Goal: Find specific page/section: Find specific page/section

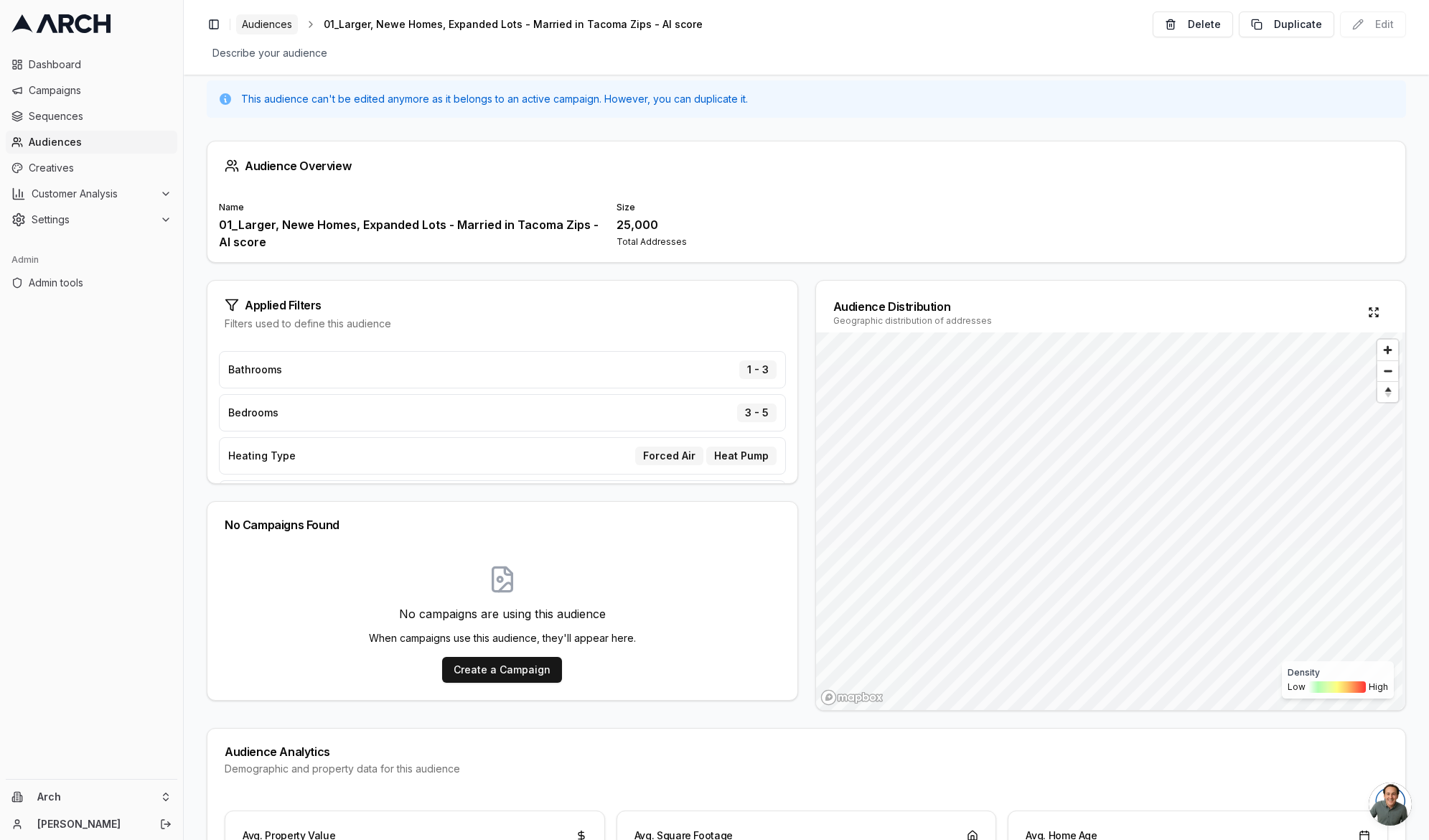
click at [246, 22] on span "Audiences" at bounding box center [267, 23] width 50 height 14
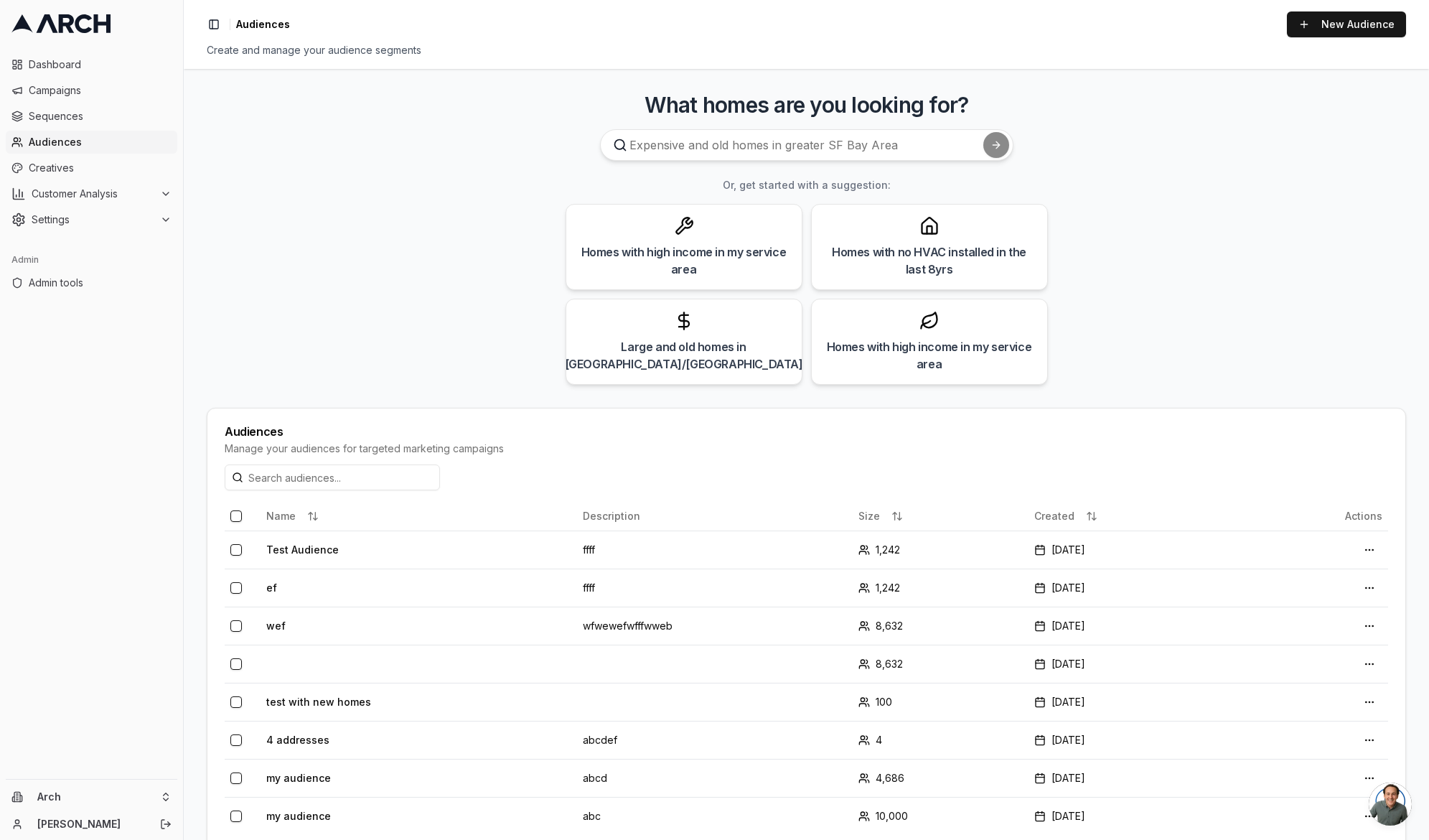
scroll to position [36, 0]
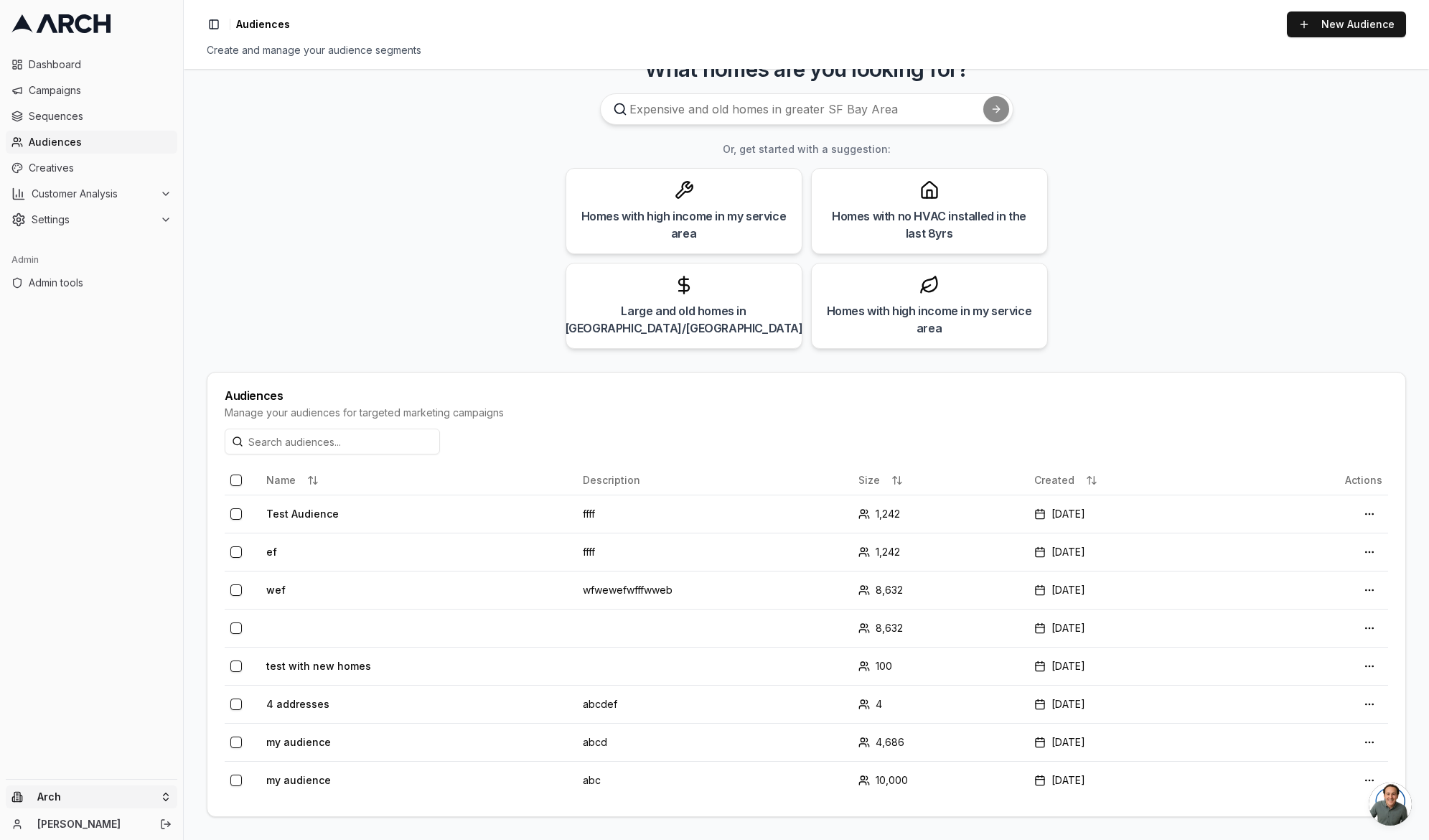
click at [110, 790] on html "Dashboard Campaigns Sequences Audiences Creatives Customer Analysis Settings Ad…" at bounding box center [714, 420] width 1429 height 840
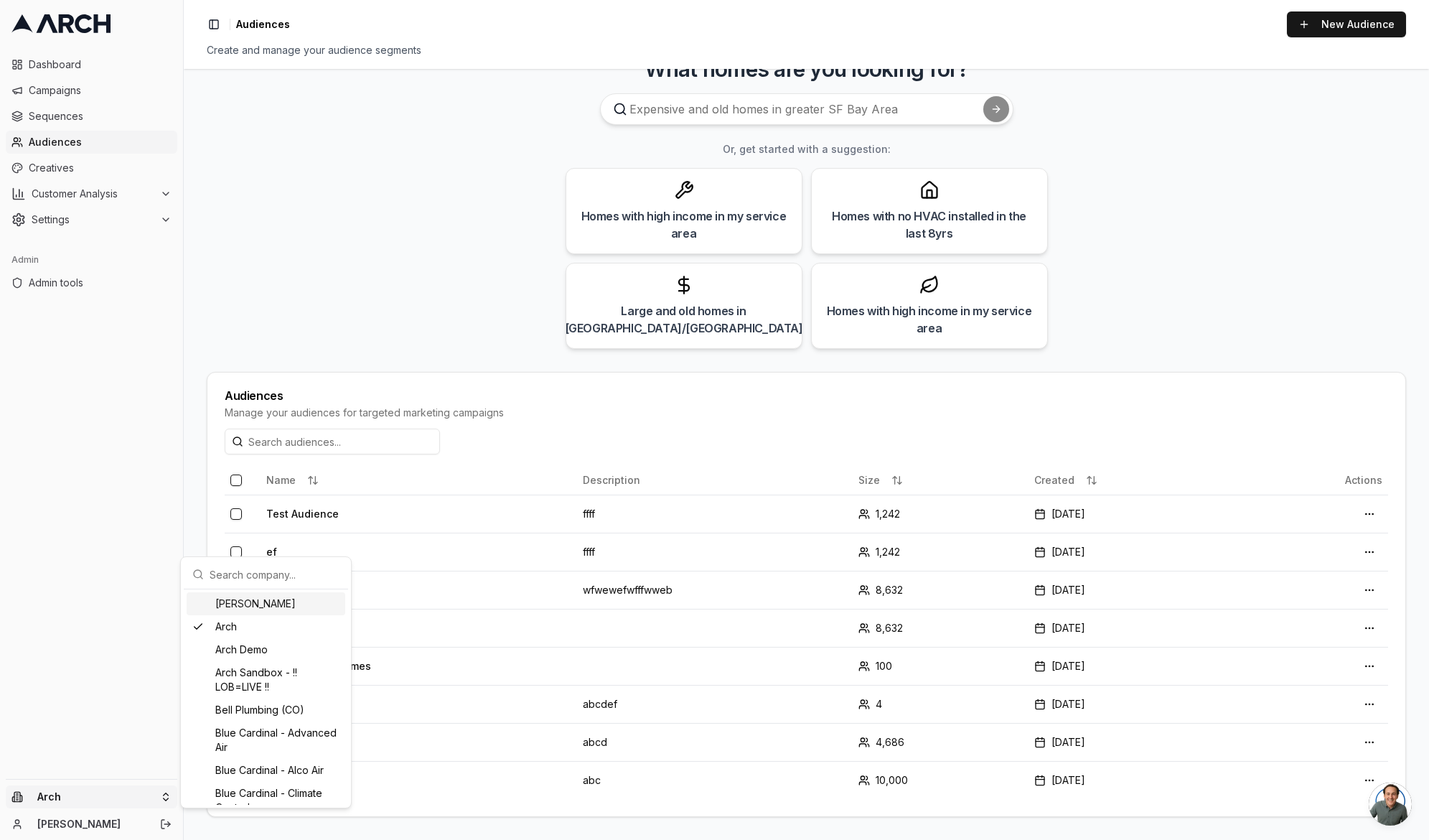
click at [274, 582] on input "text" at bounding box center [274, 574] width 130 height 29
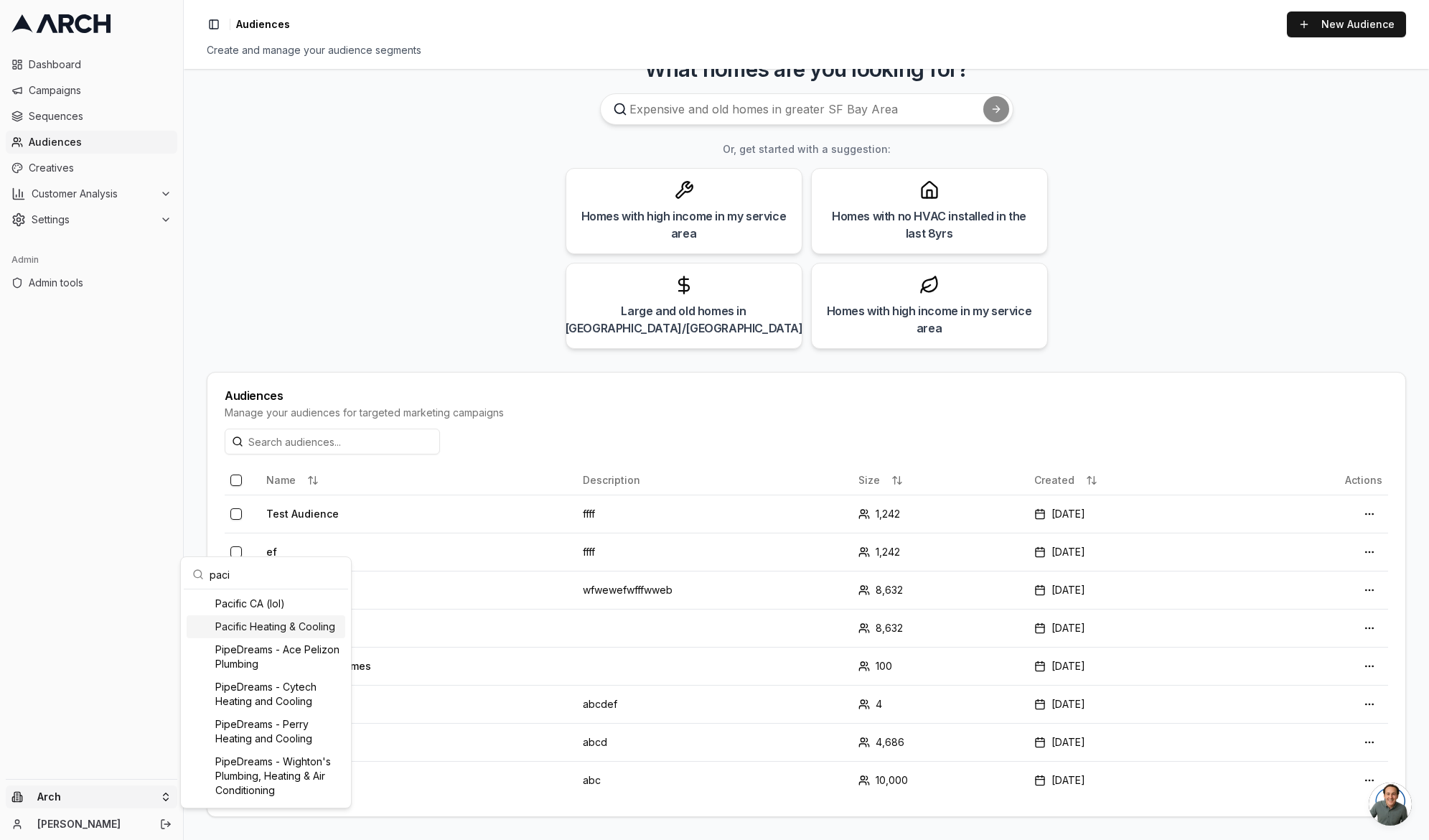
type input "paci"
click at [292, 634] on div "Pacific Heating & Cooling" at bounding box center [266, 626] width 159 height 23
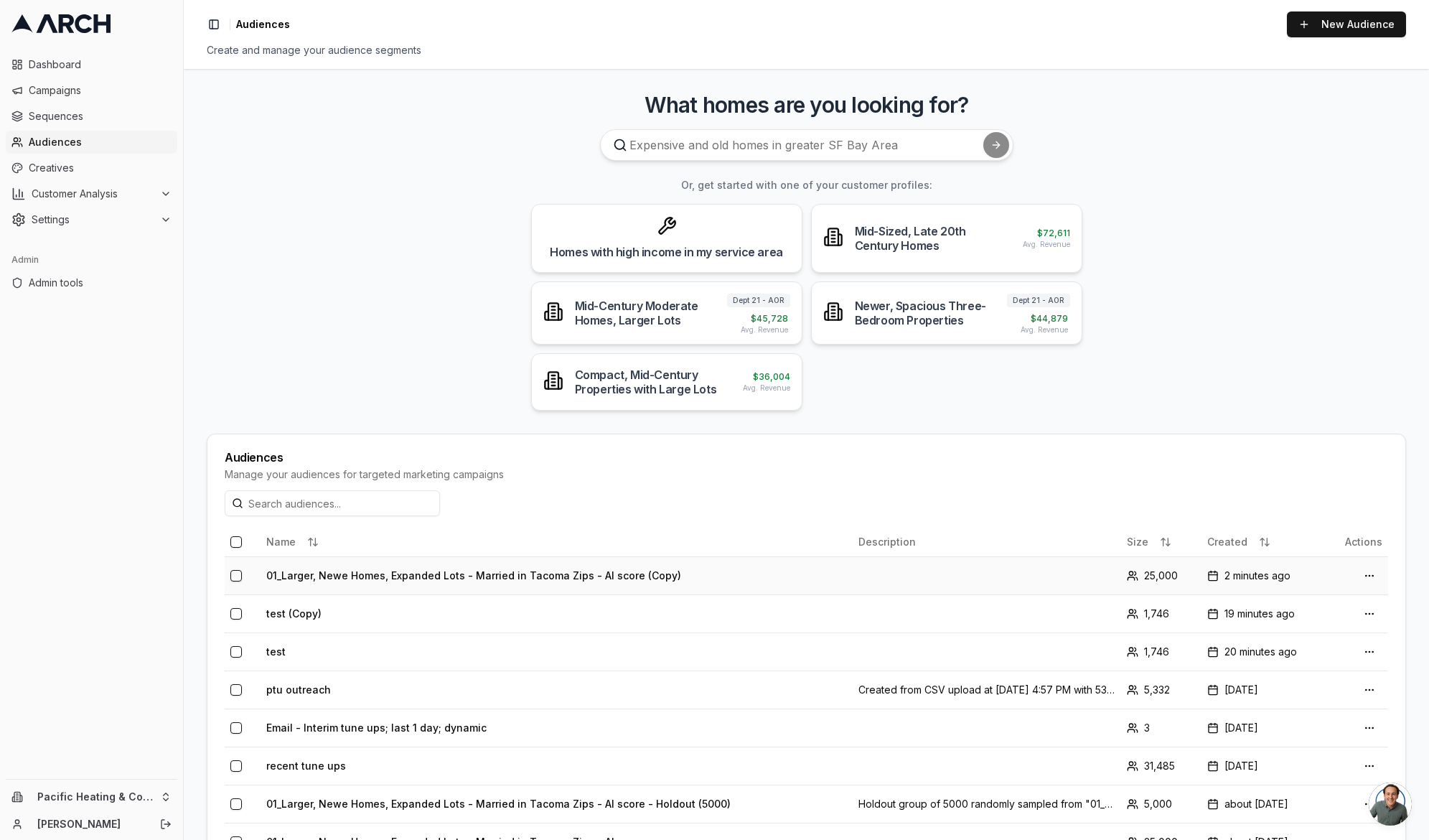
scroll to position [177, 0]
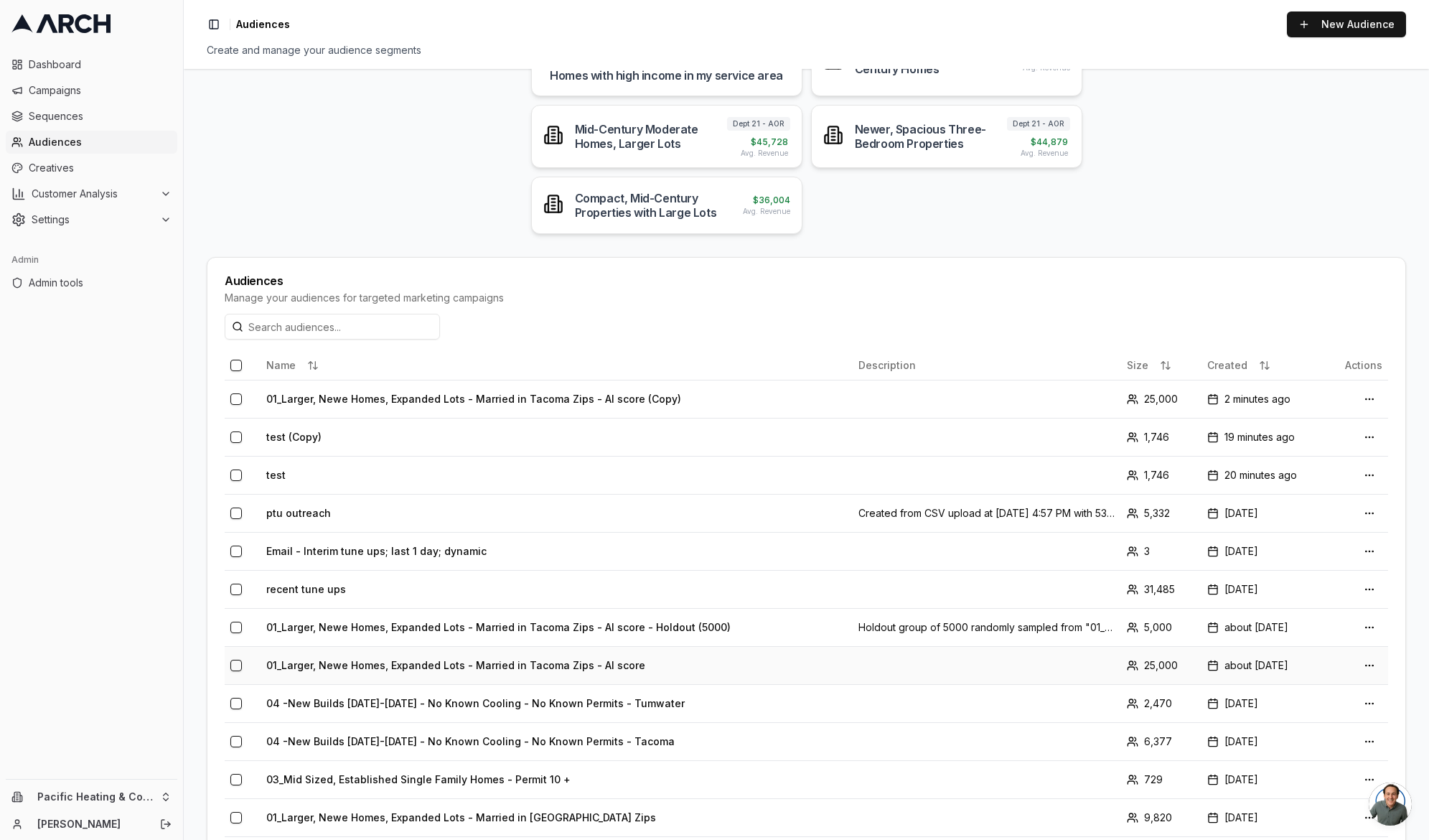
click at [426, 663] on td "01_Larger, Newe Homes, Expanded Lots - Married in Tacoma Zips - AI score" at bounding box center [557, 664] width 593 height 38
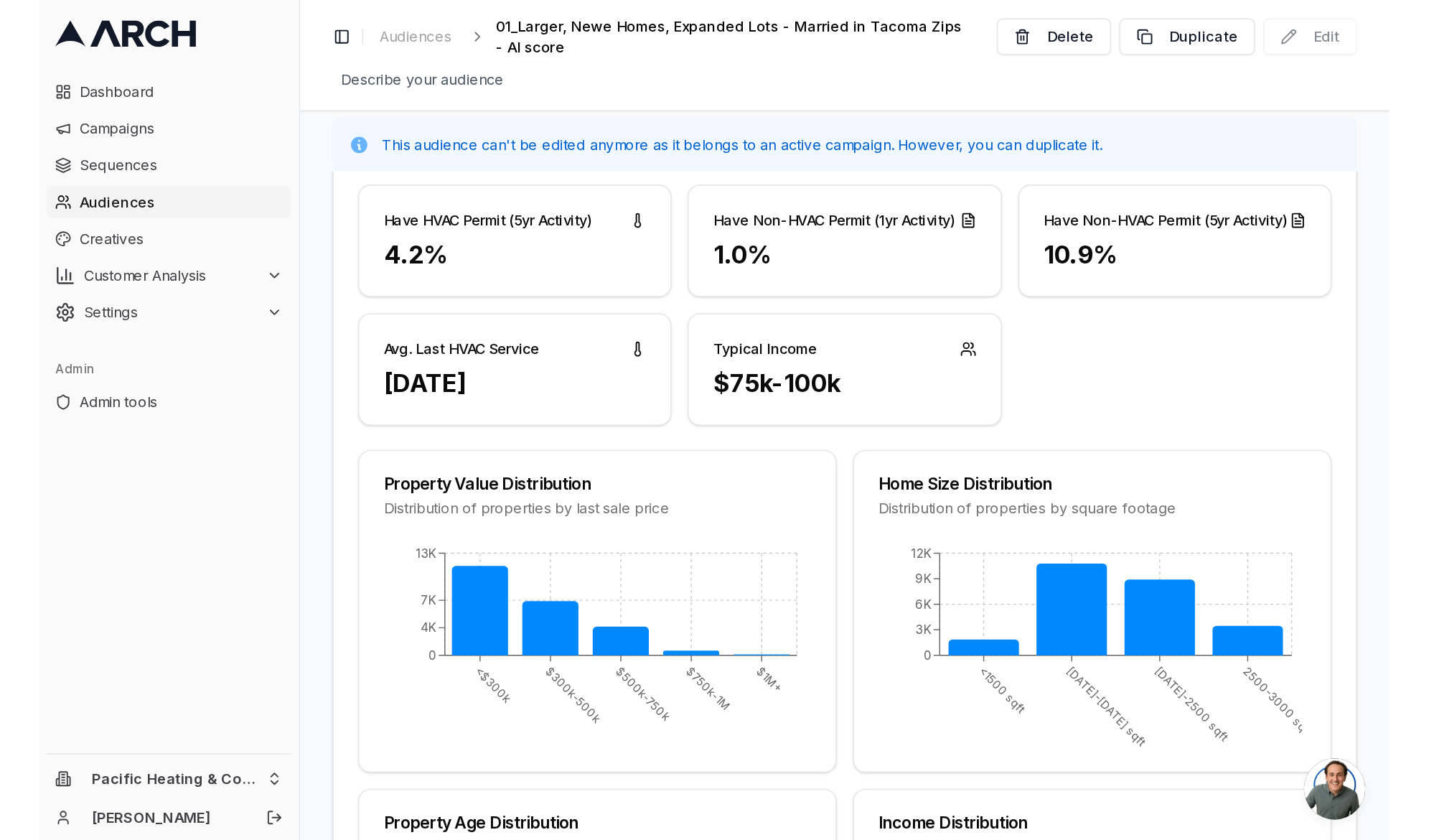
scroll to position [871, 0]
